Goal: Participate in discussion: Participate in discussion

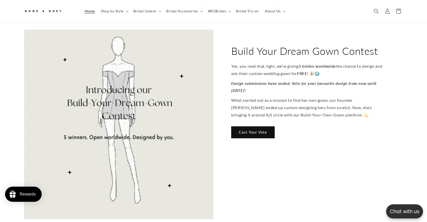
scroll to position [0, 139]
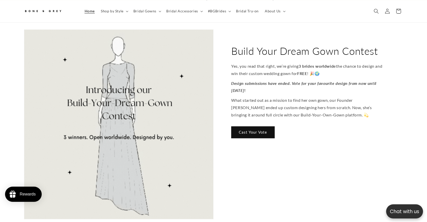
click at [239, 126] on link "Cast Your Vote" at bounding box center [252, 132] width 43 height 12
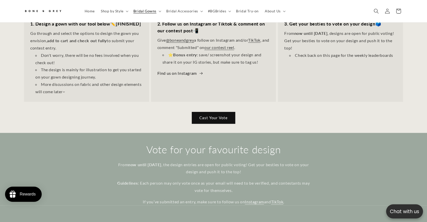
click at [203, 116] on link "Cast Your Vote" at bounding box center [213, 118] width 43 height 12
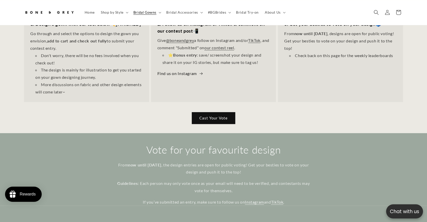
click at [127, 102] on div "Cast Your Vote" at bounding box center [213, 113] width 379 height 22
